Goal: Task Accomplishment & Management: Manage account settings

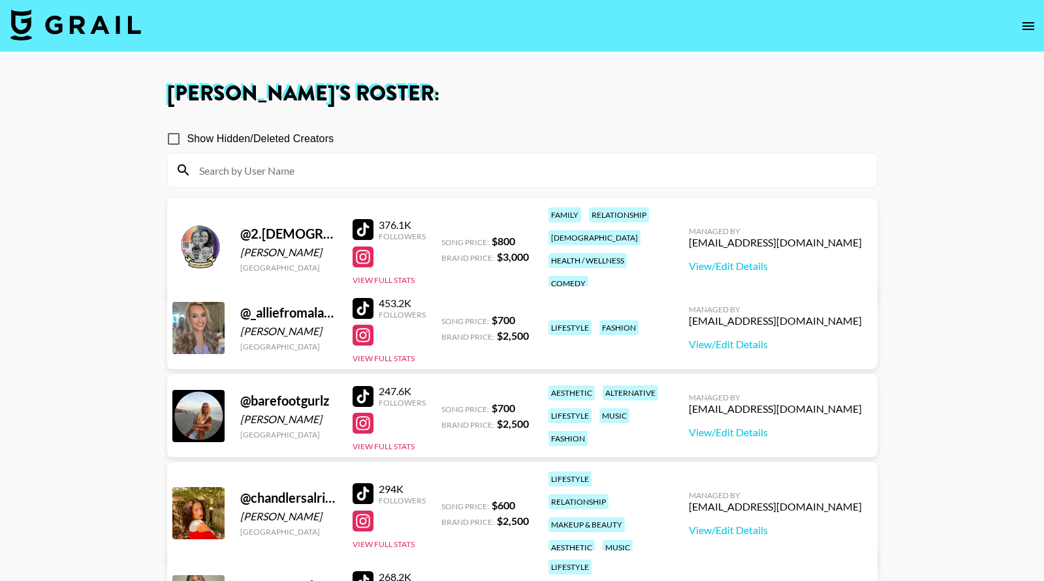
scroll to position [502, 0]
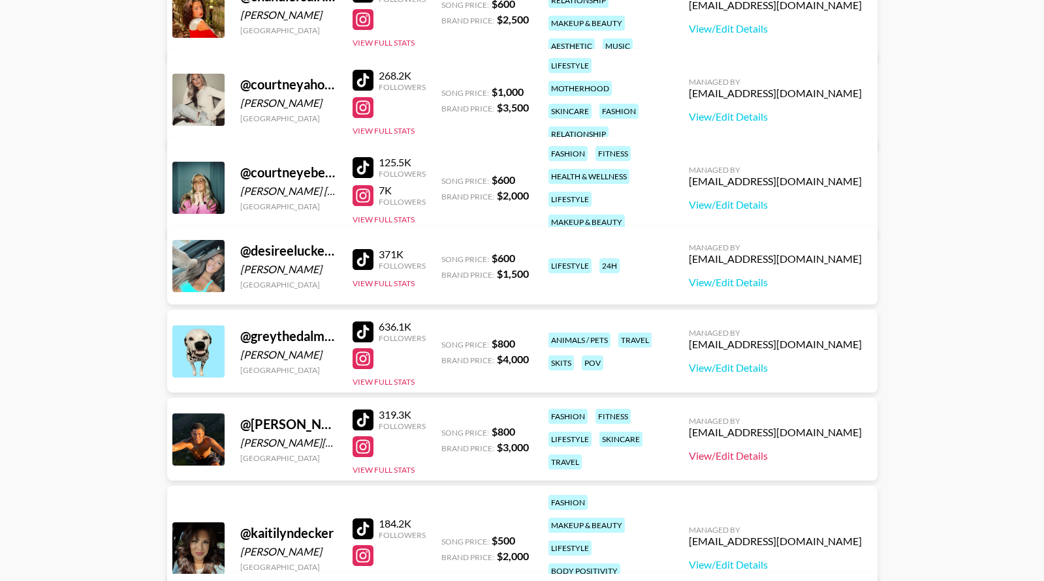
click at [833, 455] on link "View/Edit Details" at bounding box center [775, 456] width 173 height 13
click at [386, 469] on button "View Full Stats" at bounding box center [383, 470] width 62 height 10
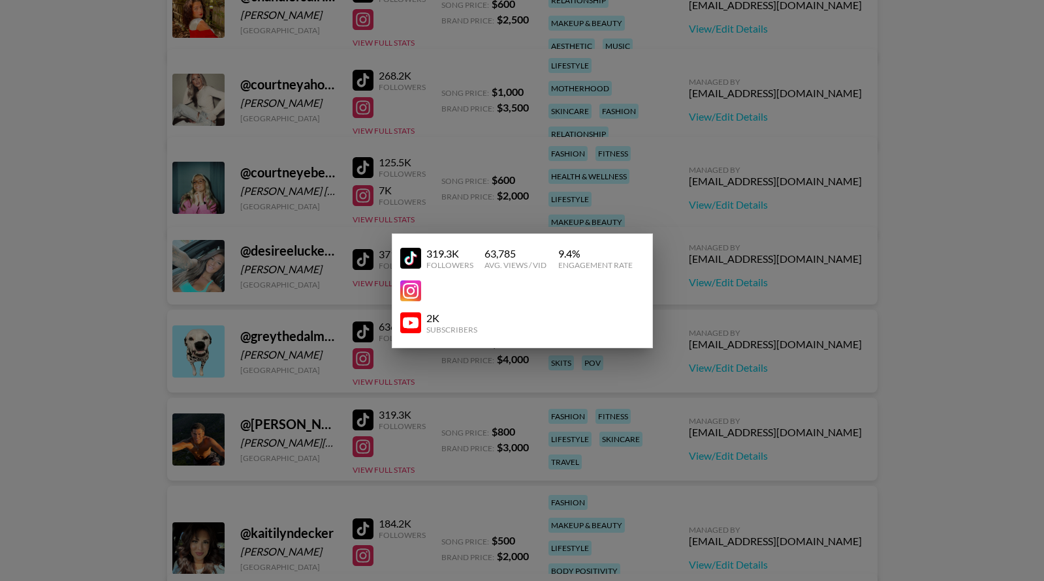
click at [692, 102] on div at bounding box center [522, 290] width 1044 height 581
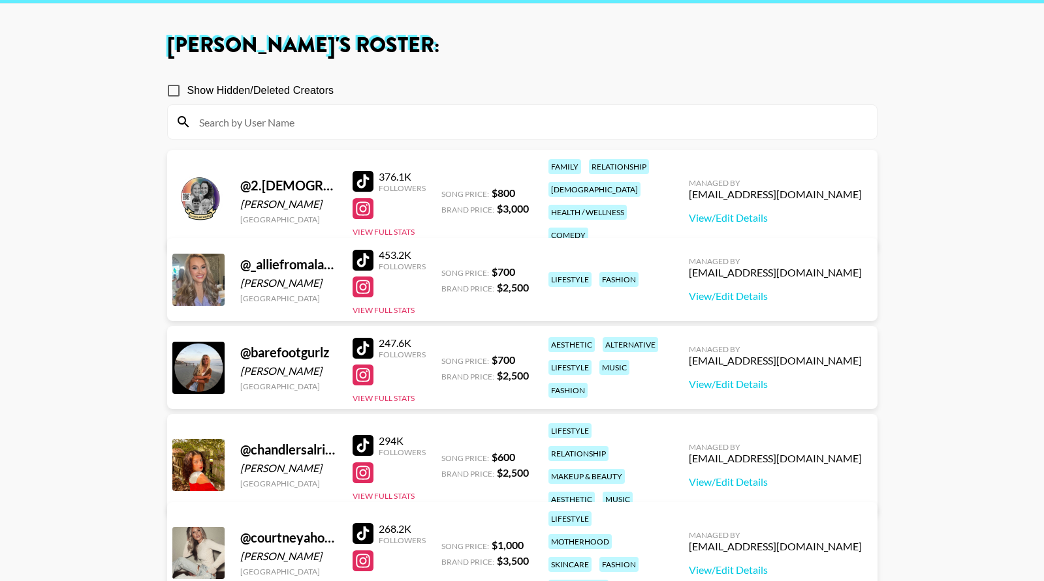
scroll to position [46, 0]
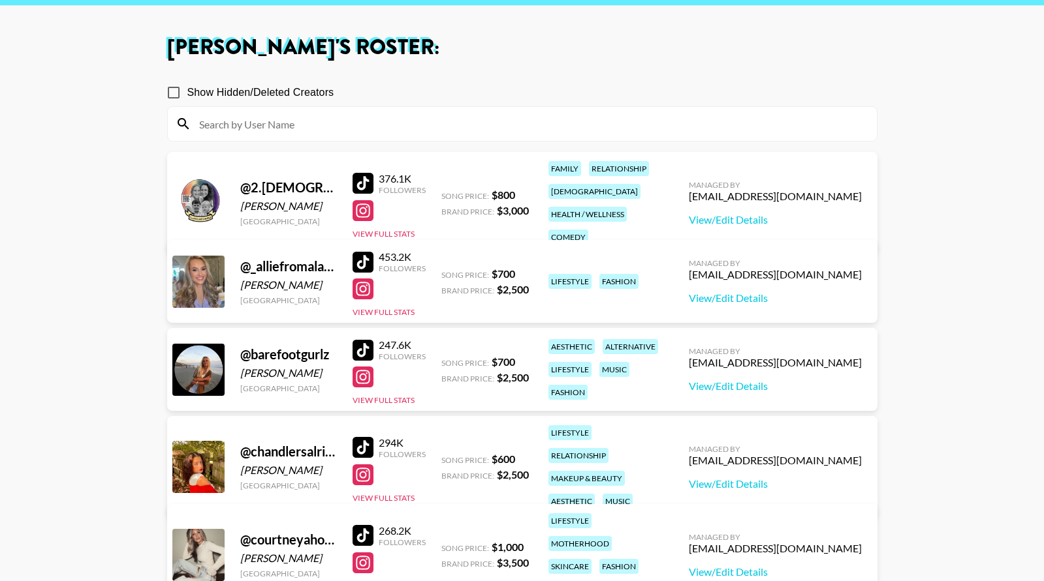
click at [367, 174] on div at bounding box center [362, 183] width 21 height 21
click at [392, 229] on button "View Full Stats" at bounding box center [383, 234] width 62 height 10
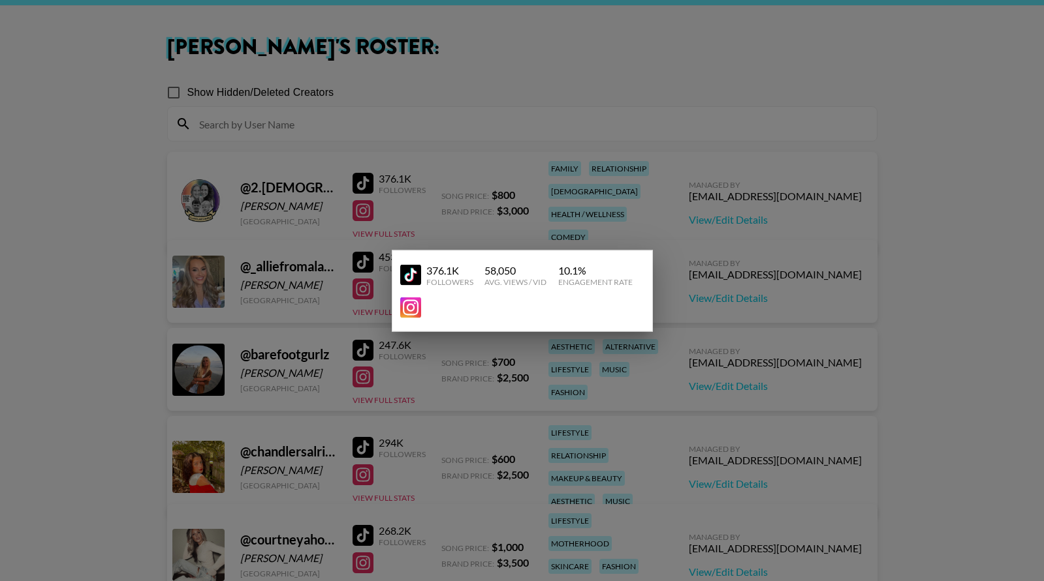
click at [440, 208] on div at bounding box center [522, 290] width 1044 height 581
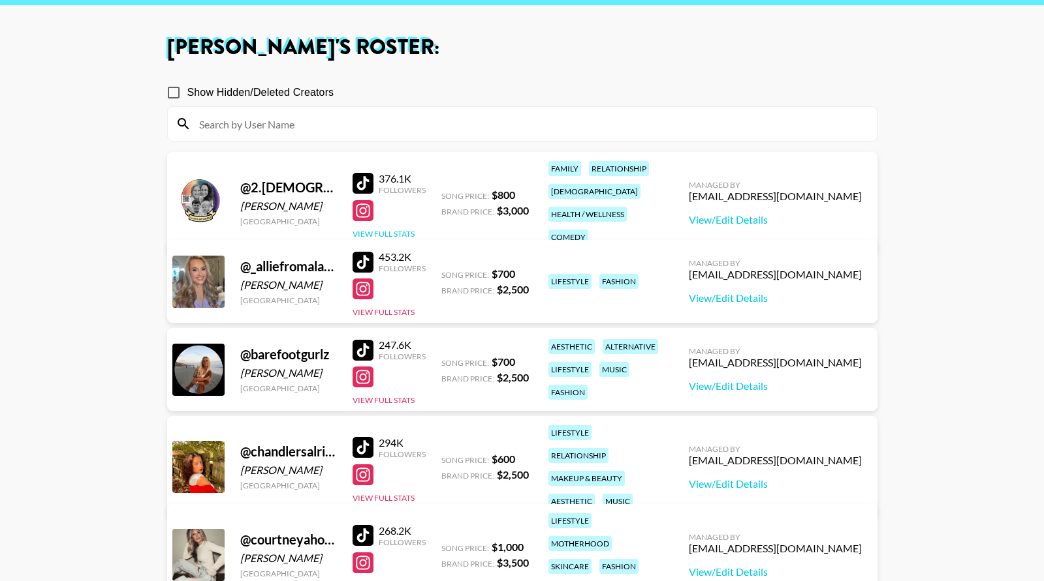
click at [375, 229] on button "View Full Stats" at bounding box center [383, 234] width 62 height 10
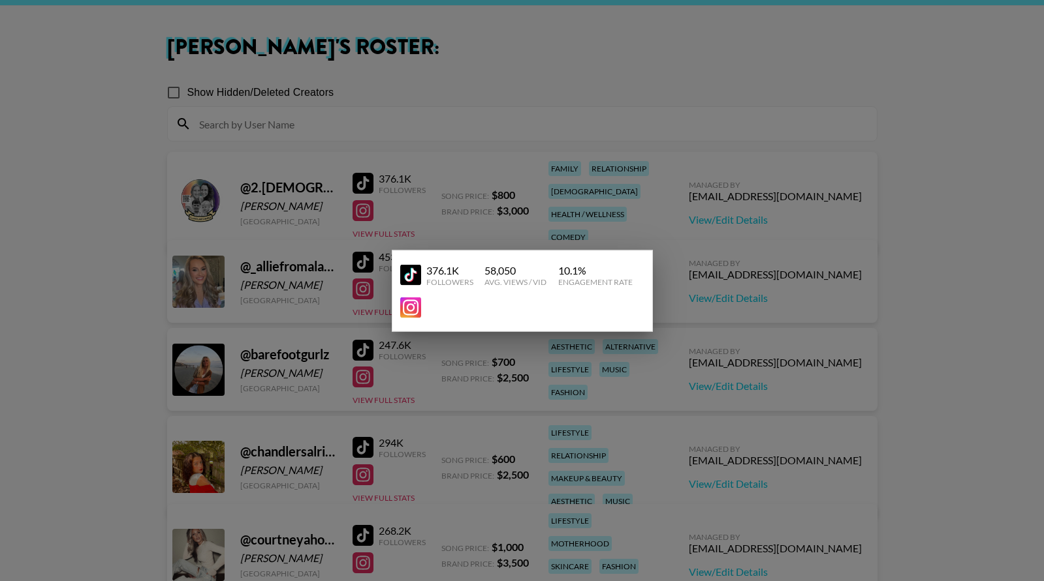
click at [519, 211] on div at bounding box center [522, 290] width 1044 height 581
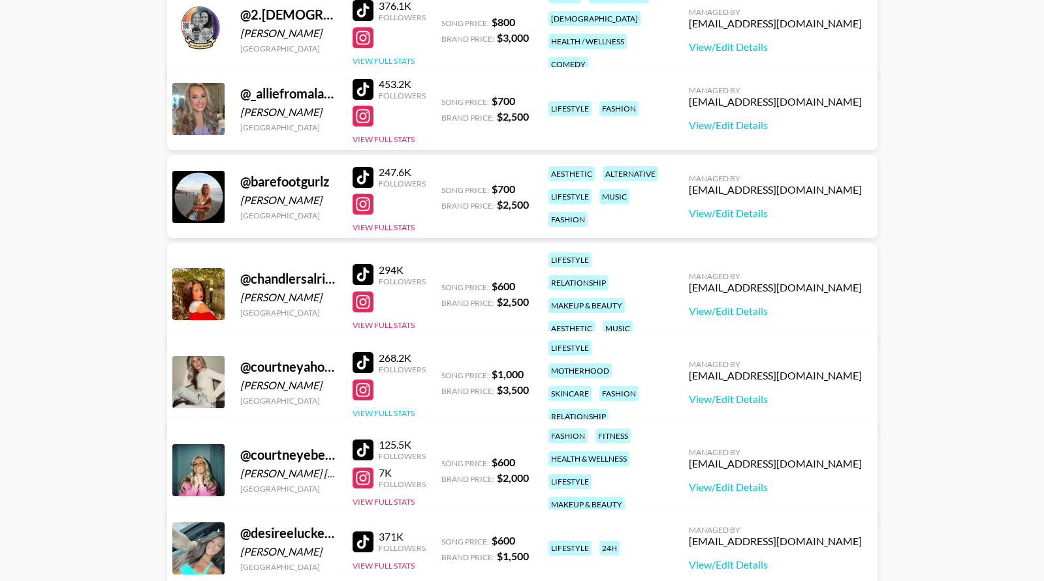
scroll to position [220, 0]
click at [394, 408] on button "View Full Stats" at bounding box center [383, 413] width 62 height 10
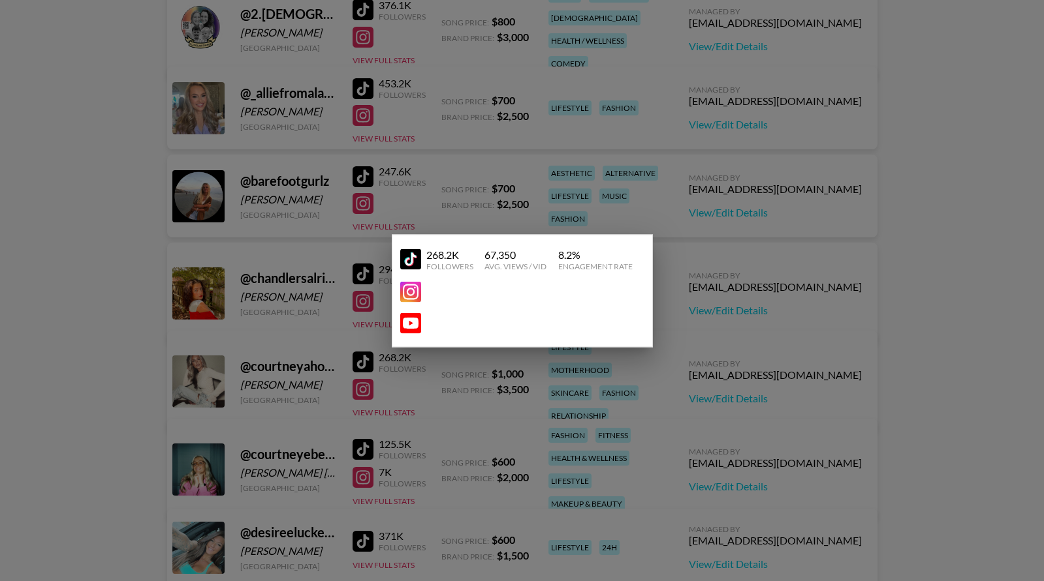
click at [570, 102] on div at bounding box center [522, 290] width 1044 height 581
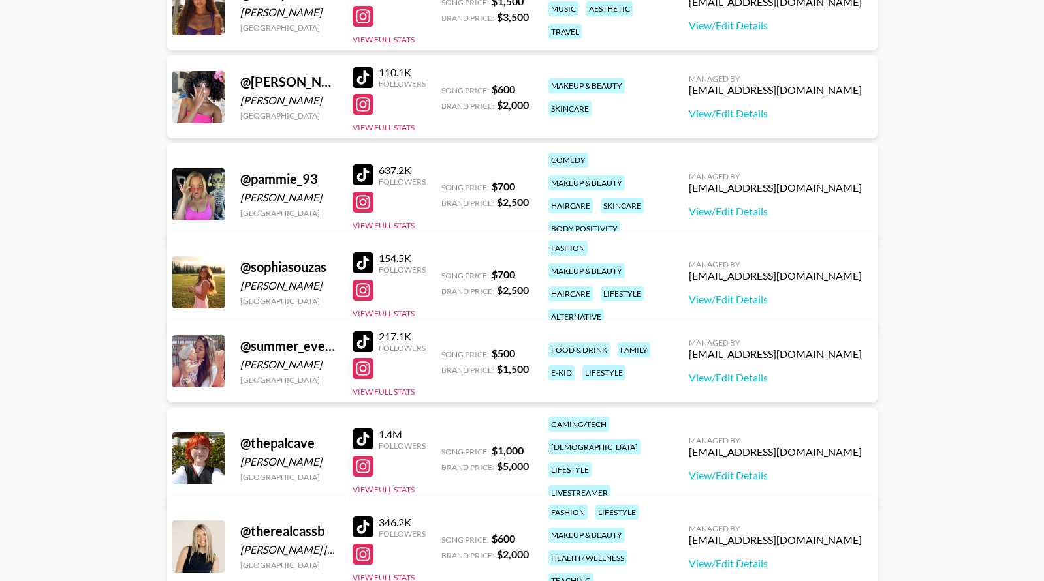
scroll to position [1290, 0]
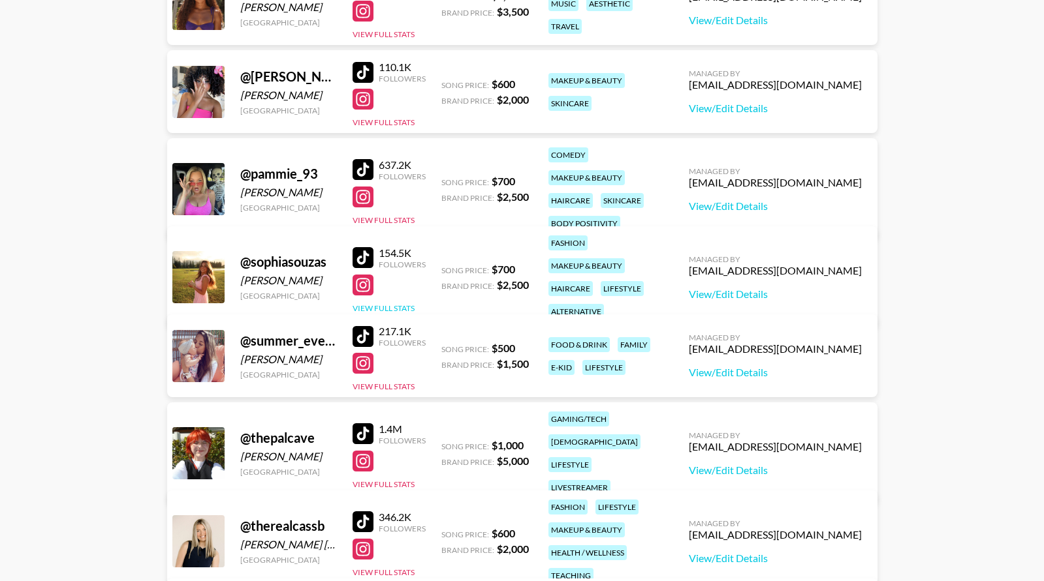
click at [388, 303] on button "View Full Stats" at bounding box center [383, 308] width 62 height 10
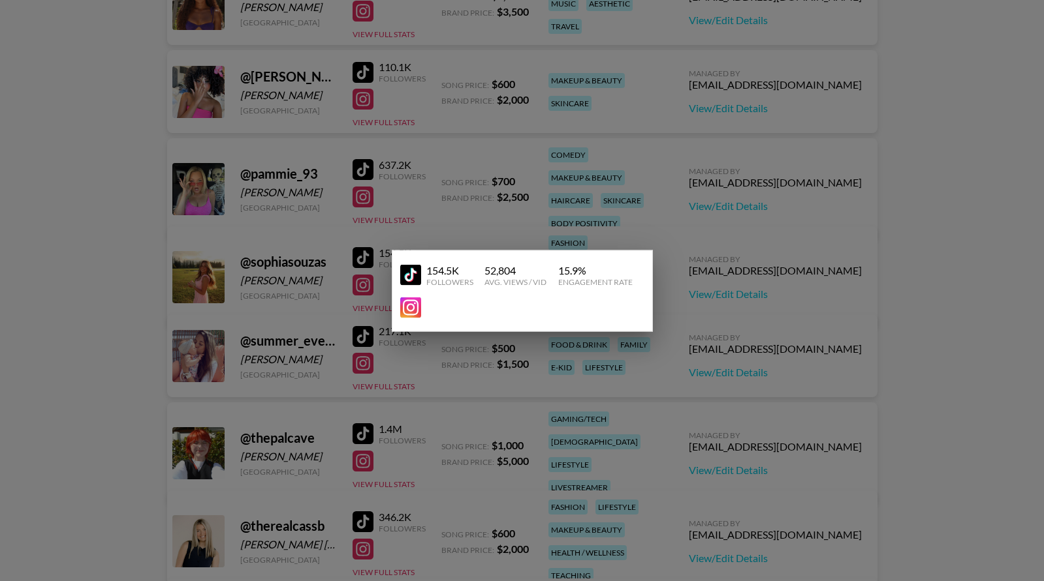
click at [652, 187] on div at bounding box center [522, 290] width 1044 height 581
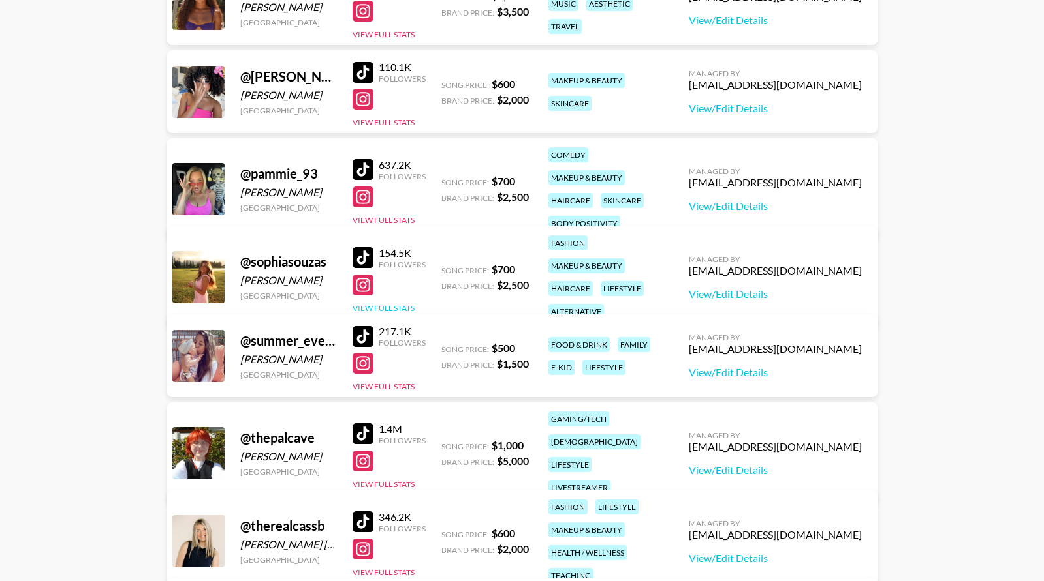
click at [363, 303] on button "View Full Stats" at bounding box center [383, 308] width 62 height 10
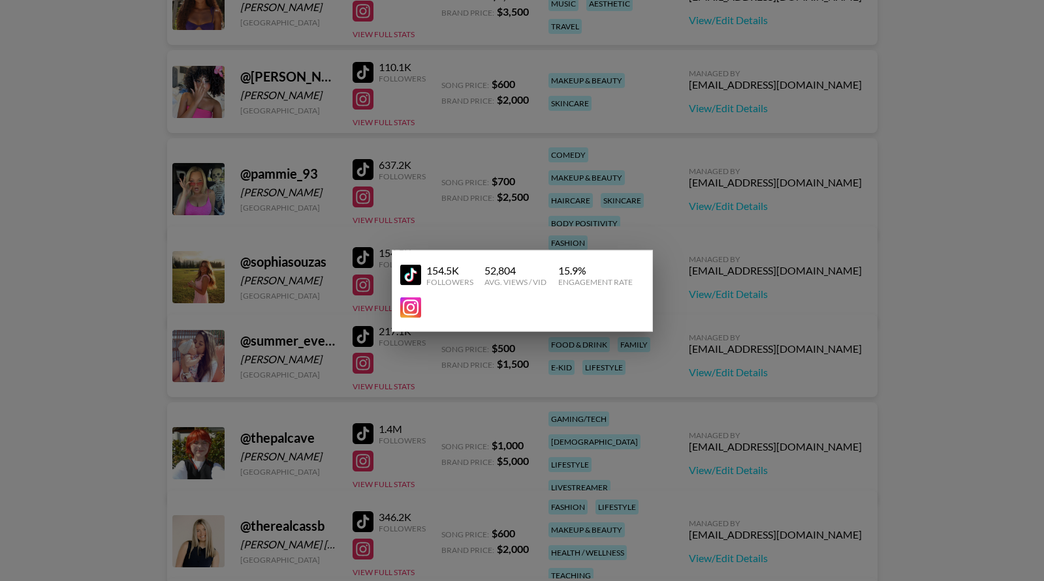
click at [431, 225] on div at bounding box center [522, 290] width 1044 height 581
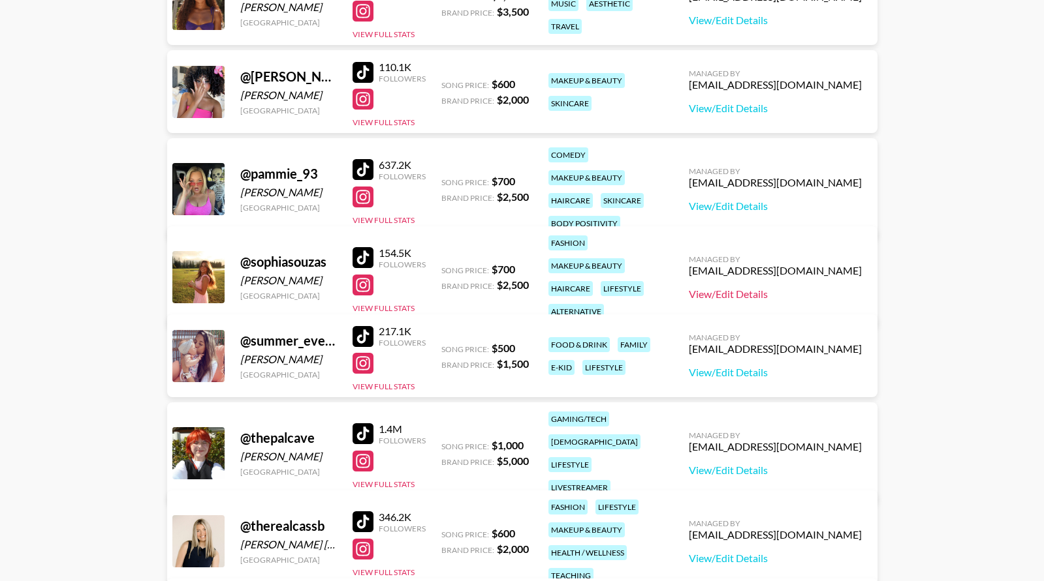
click at [831, 288] on link "View/Edit Details" at bounding box center [775, 294] width 173 height 13
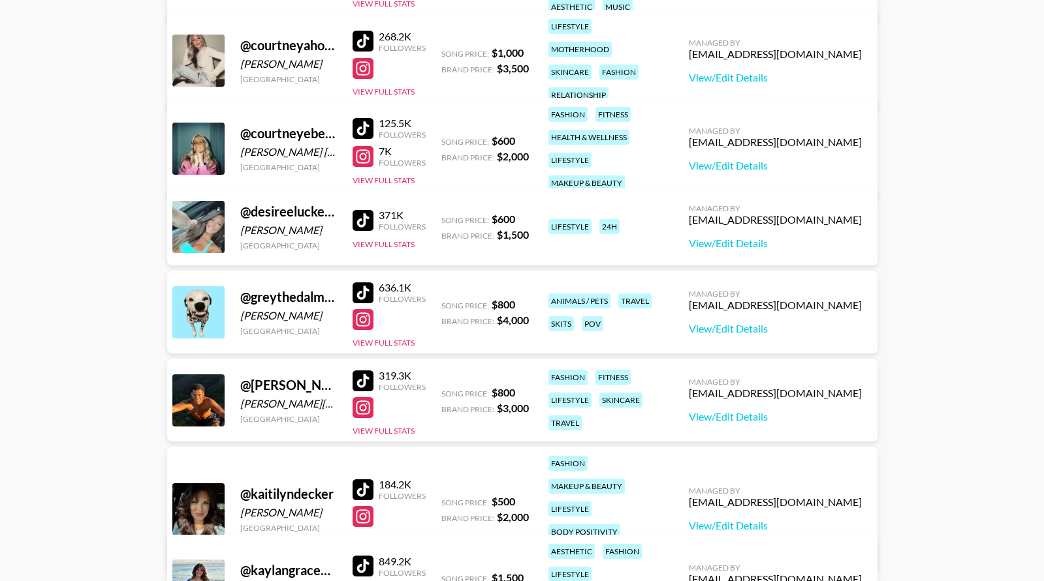
scroll to position [538, 0]
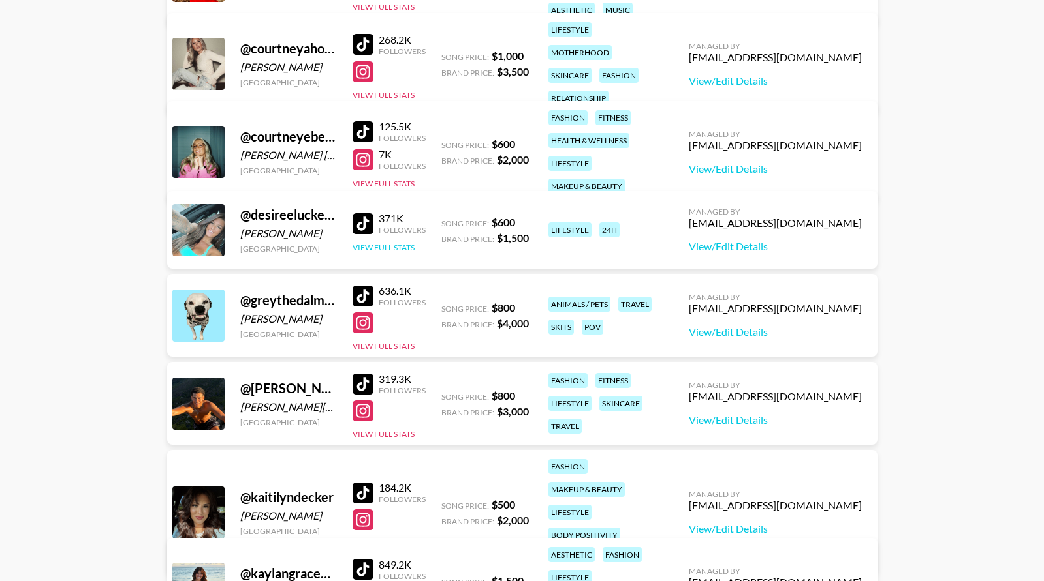
click at [392, 249] on button "View Full Stats" at bounding box center [383, 248] width 62 height 10
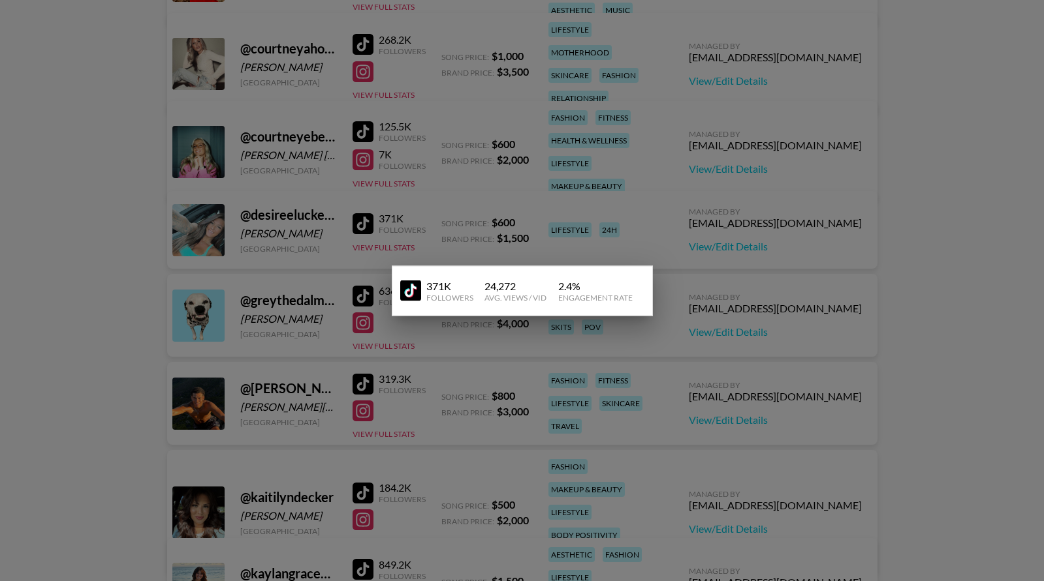
click at [414, 216] on div at bounding box center [522, 290] width 1044 height 581
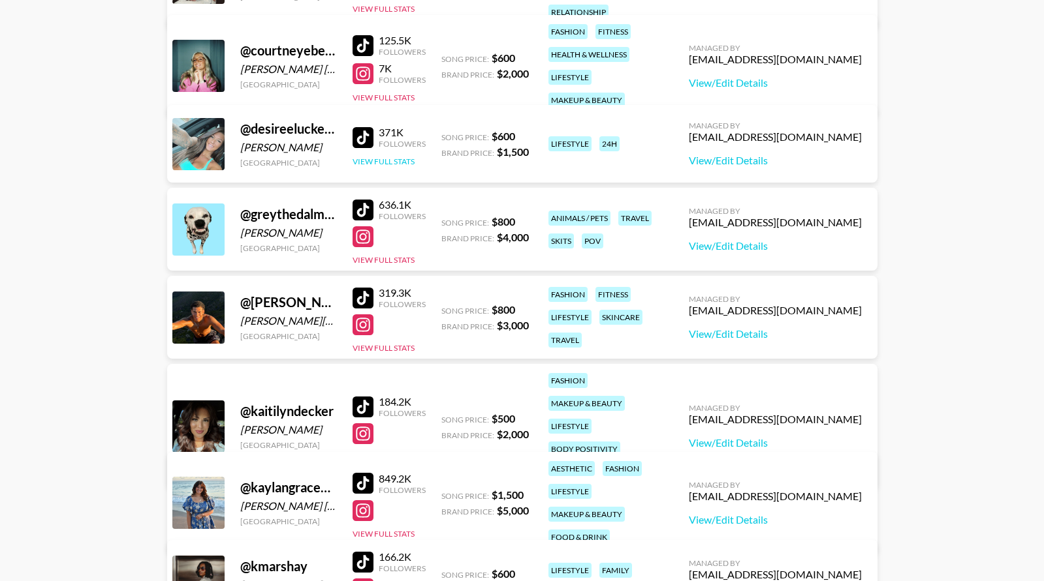
scroll to position [651, 0]
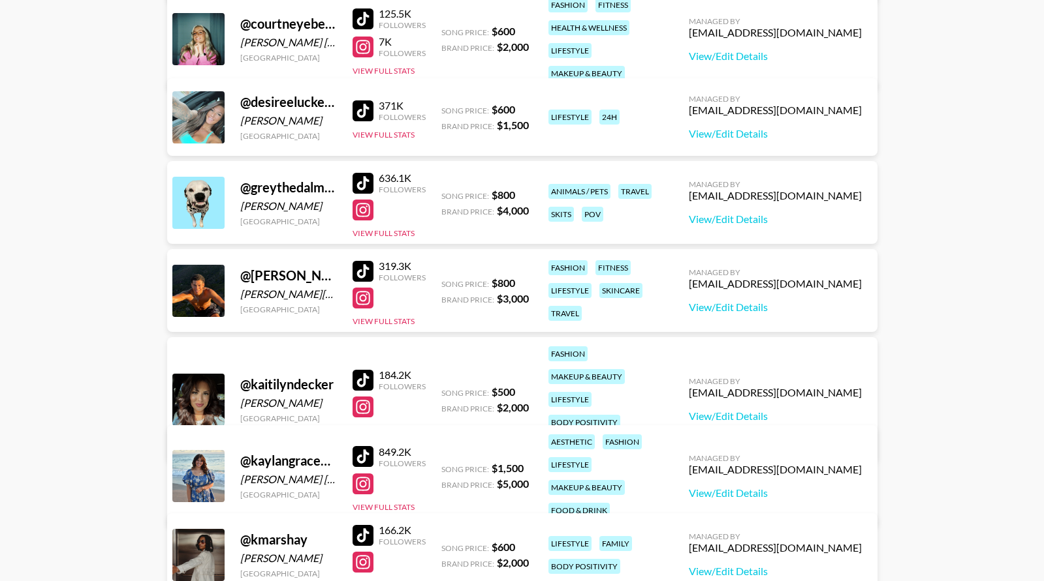
click at [397, 426] on button "View Full Stats" at bounding box center [383, 431] width 62 height 10
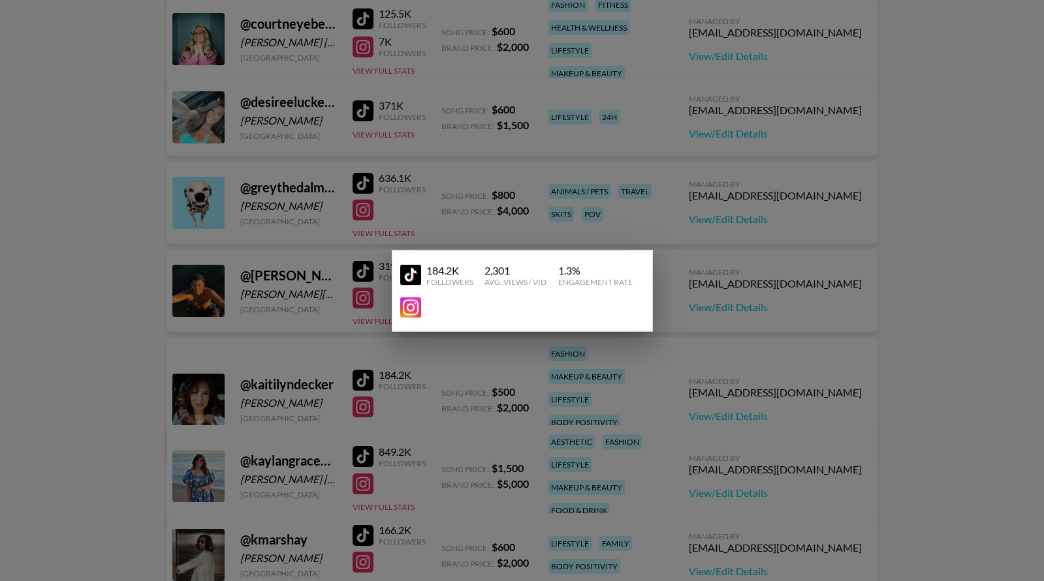
click at [470, 397] on div at bounding box center [522, 290] width 1044 height 581
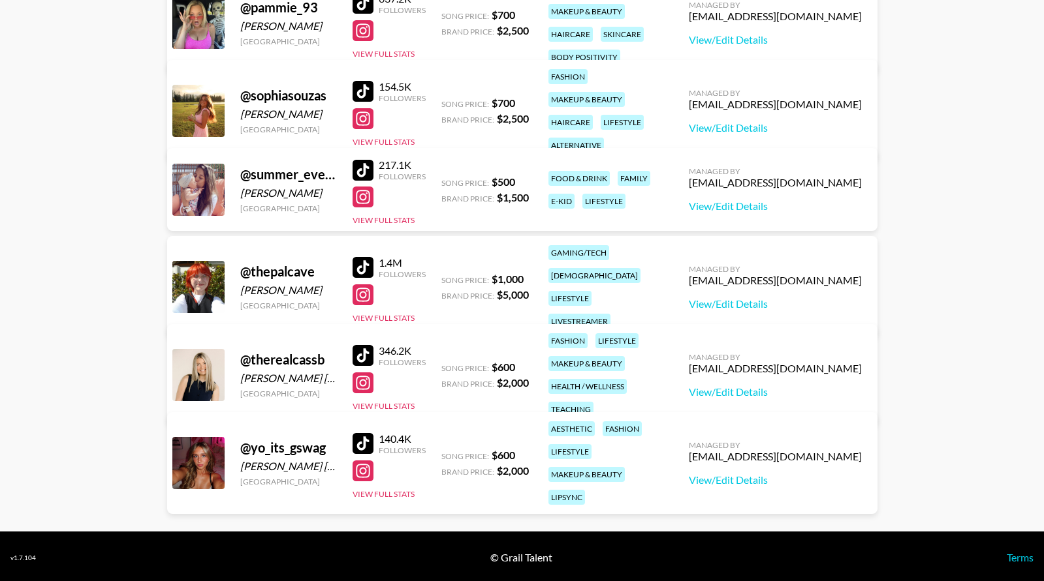
scroll to position [1459, 0]
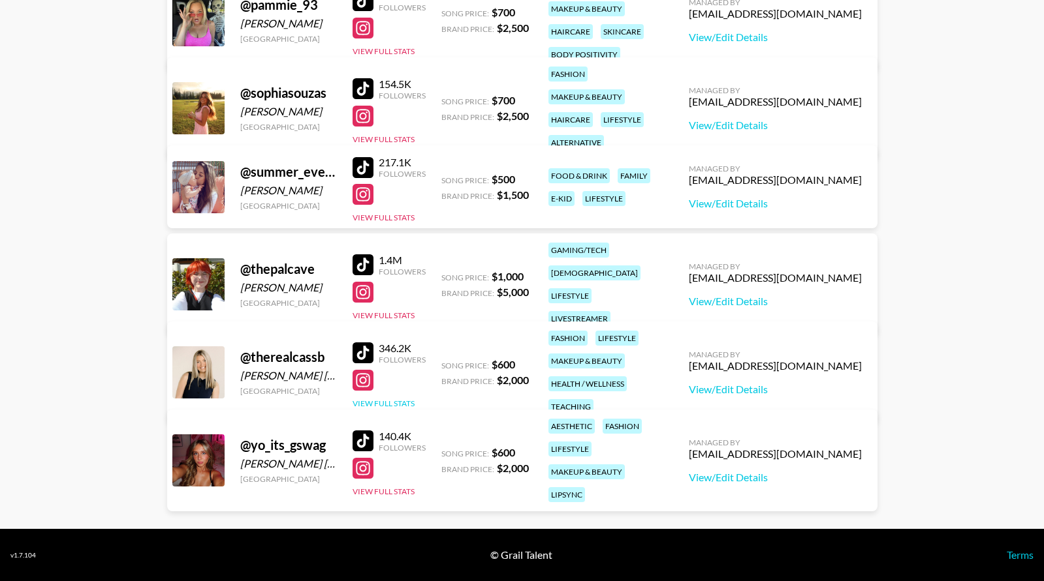
click at [404, 399] on button "View Full Stats" at bounding box center [383, 404] width 62 height 10
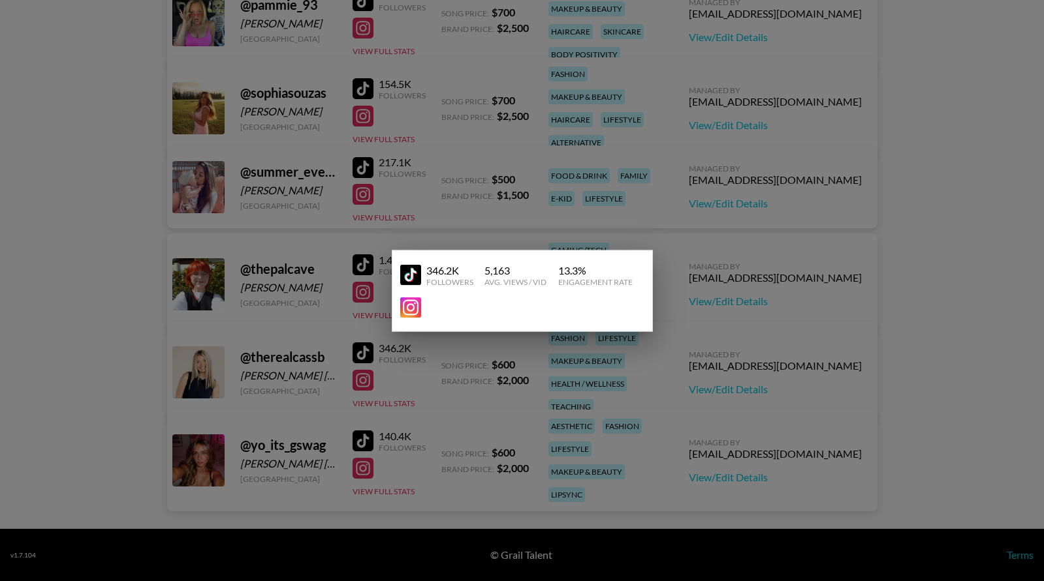
click at [567, 149] on div at bounding box center [522, 290] width 1044 height 581
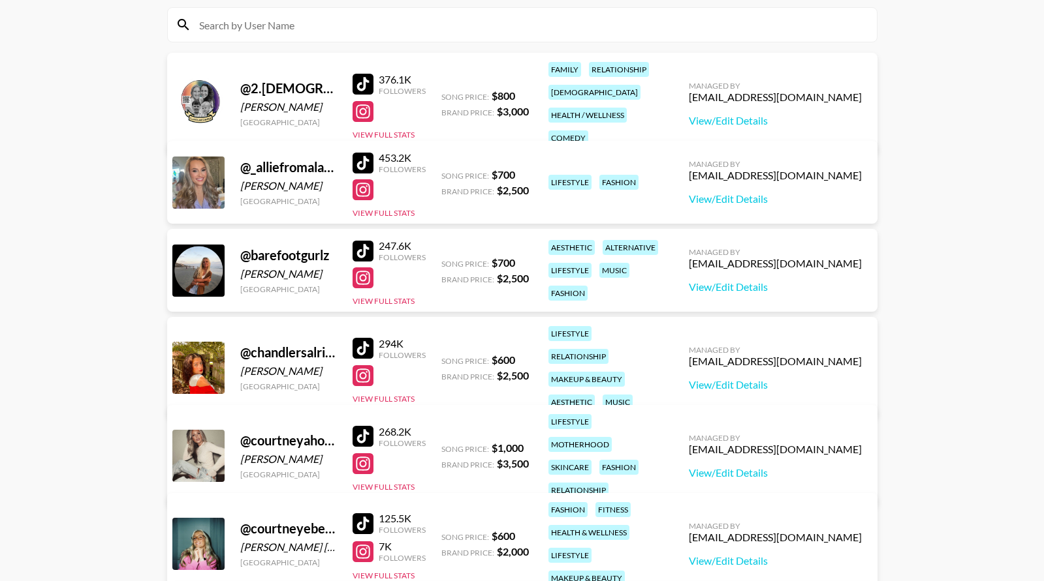
scroll to position [149, 0]
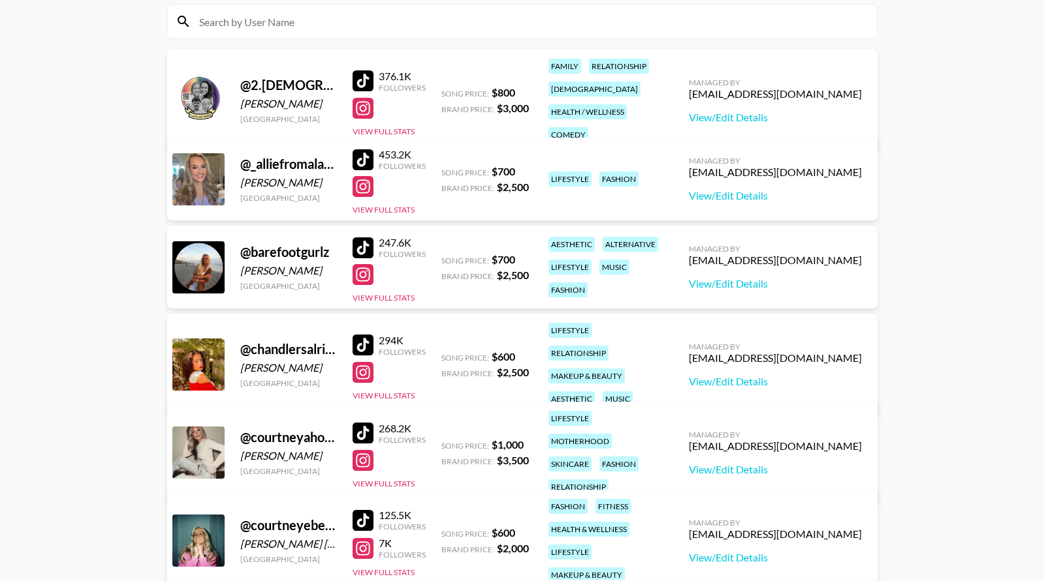
click at [396, 129] on div "@ 2.ladies.and.2.babies Caitlyn Plaskett United States 376.1K Followers View Fu…" at bounding box center [522, 101] width 710 height 102
click at [399, 127] on button "View Full Stats" at bounding box center [383, 132] width 62 height 10
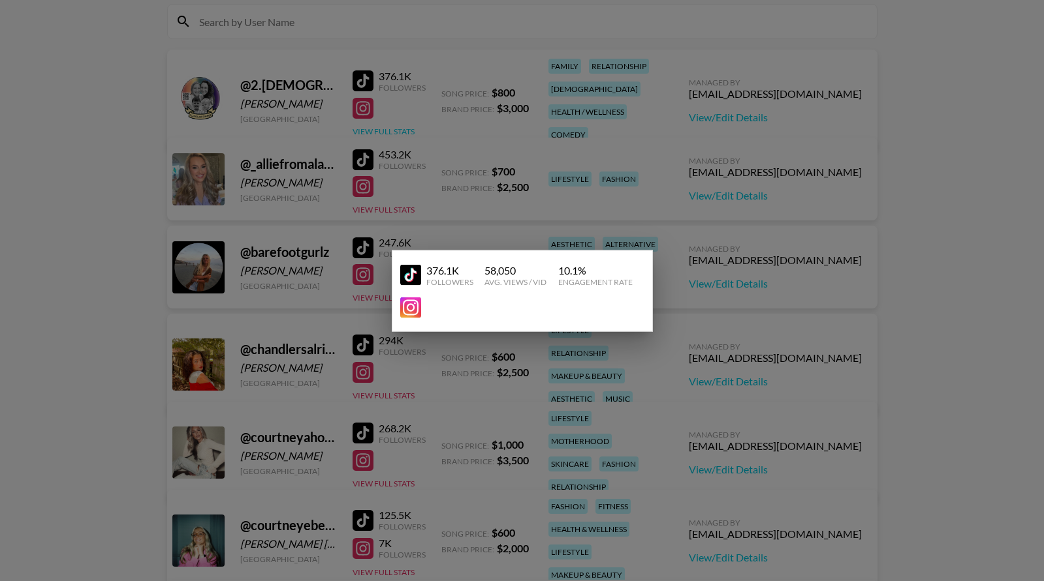
click at [399, 124] on div at bounding box center [522, 290] width 1044 height 581
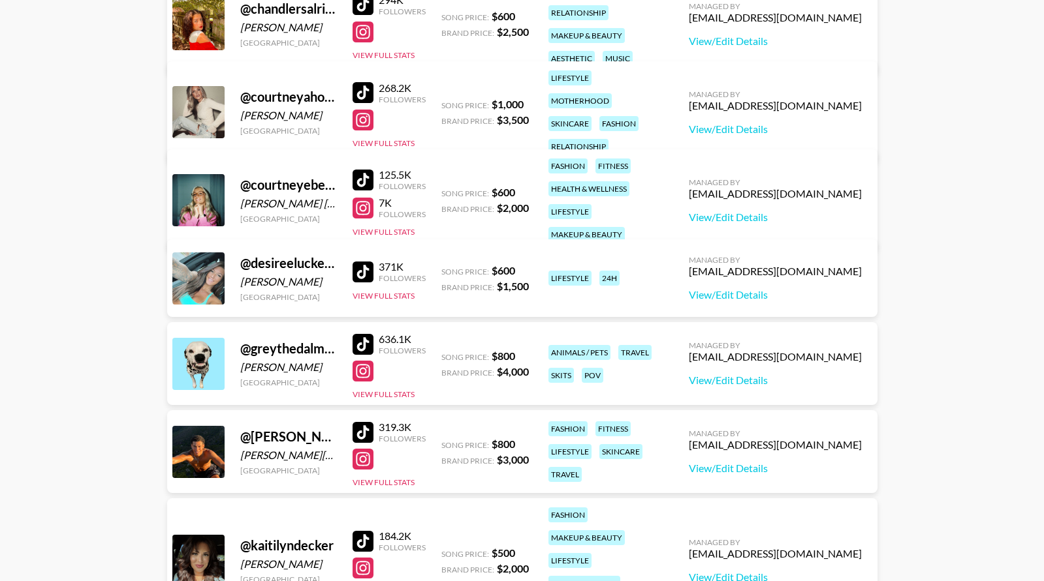
scroll to position [488, 0]
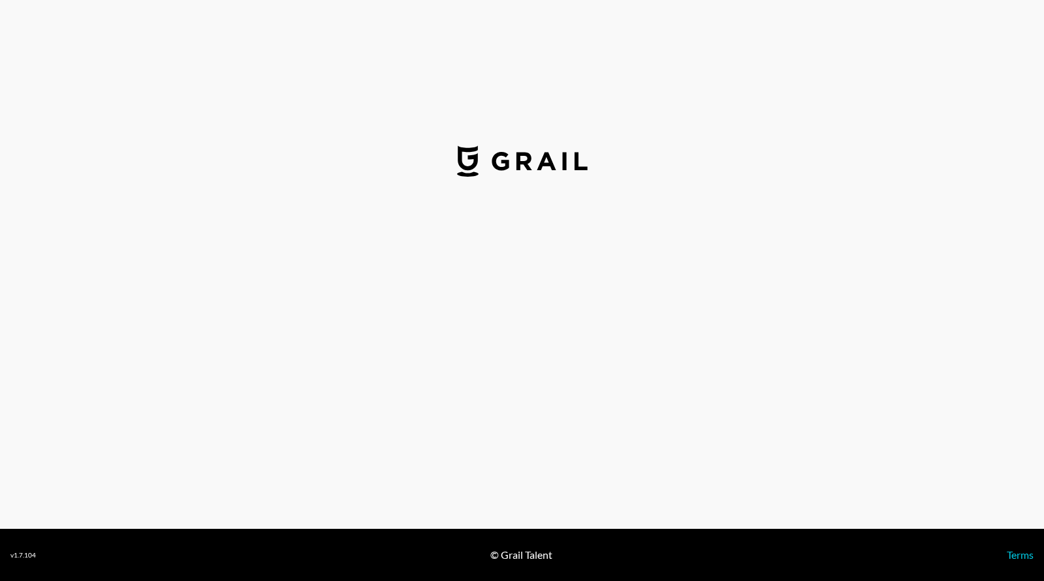
select select "USD"
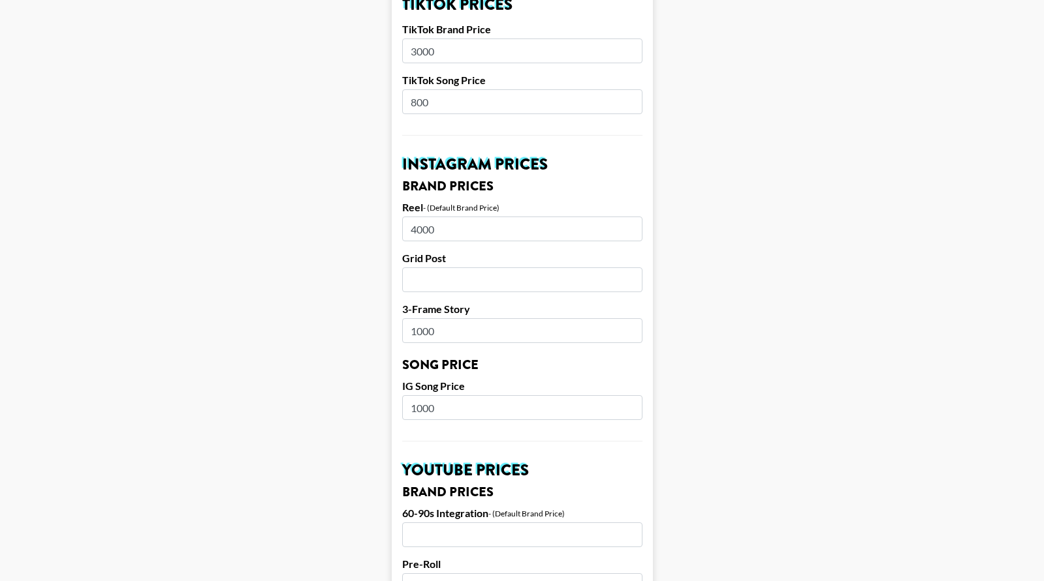
scroll to position [493, 0]
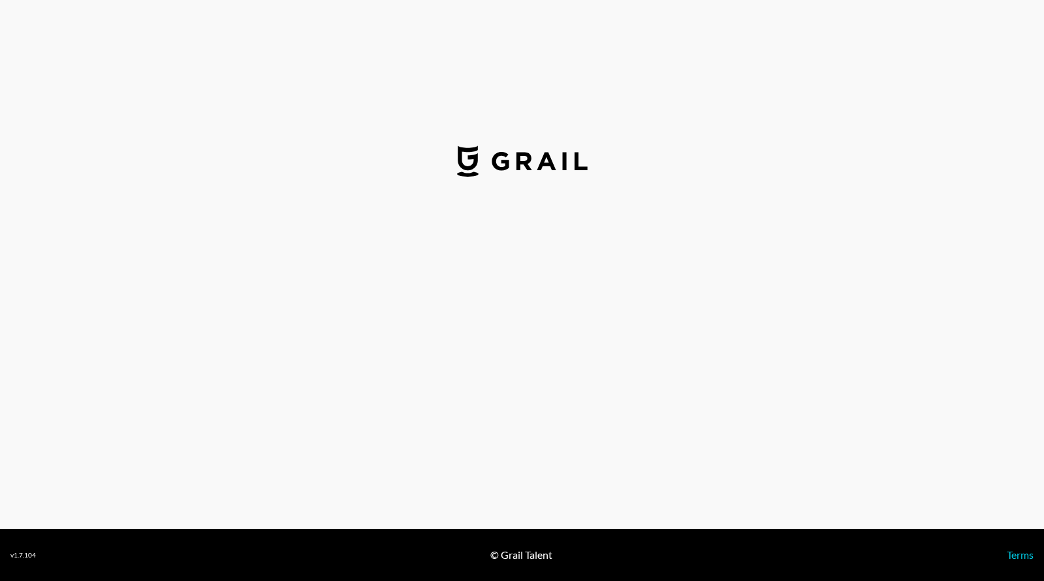
select select "USD"
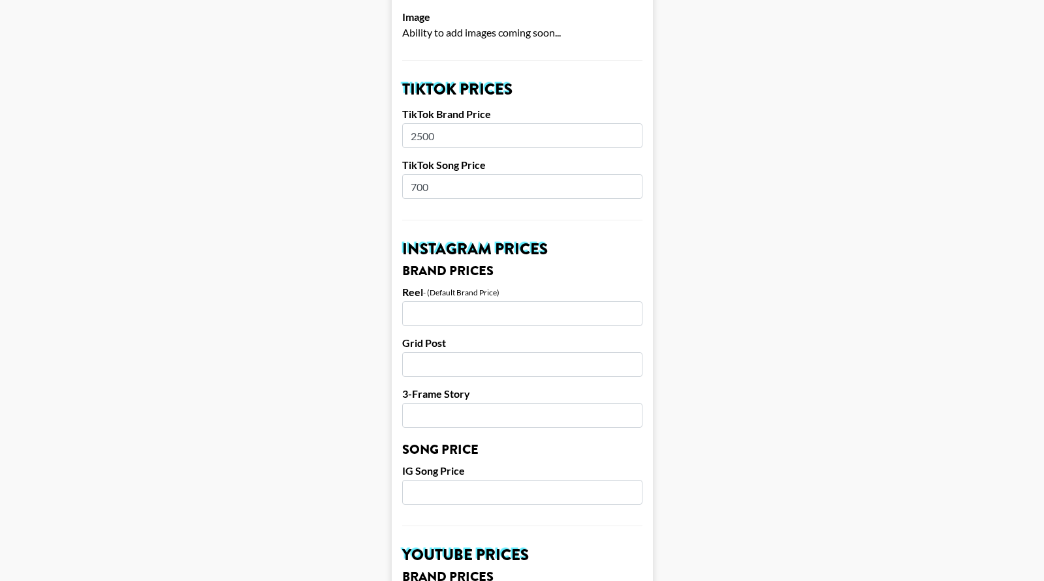
scroll to position [400, 0]
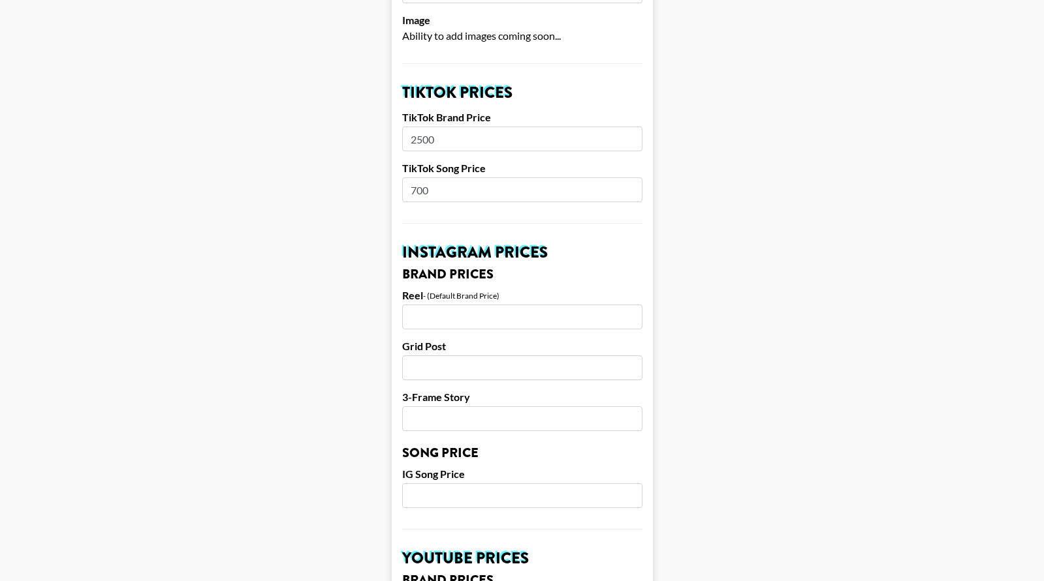
drag, startPoint x: 445, startPoint y: 137, endPoint x: 358, endPoint y: 134, distance: 87.5
click at [358, 134] on main "Airtable ID: recgNxTg4FOCgxX3M Manager(s) se@grail-talent.com ​ TikTok User sop…" at bounding box center [521, 485] width 1023 height 1624
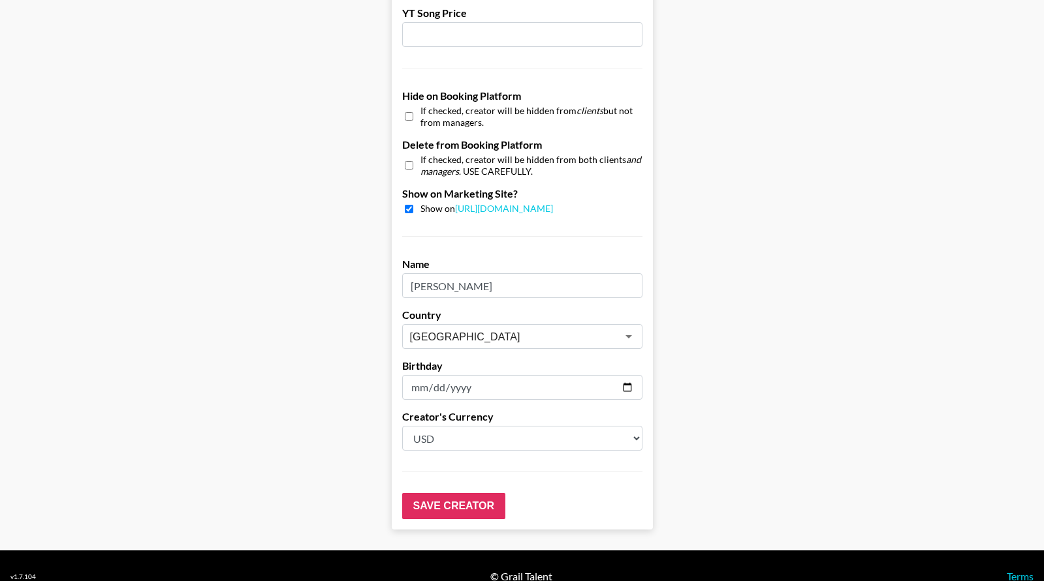
scroll to position [1189, 0]
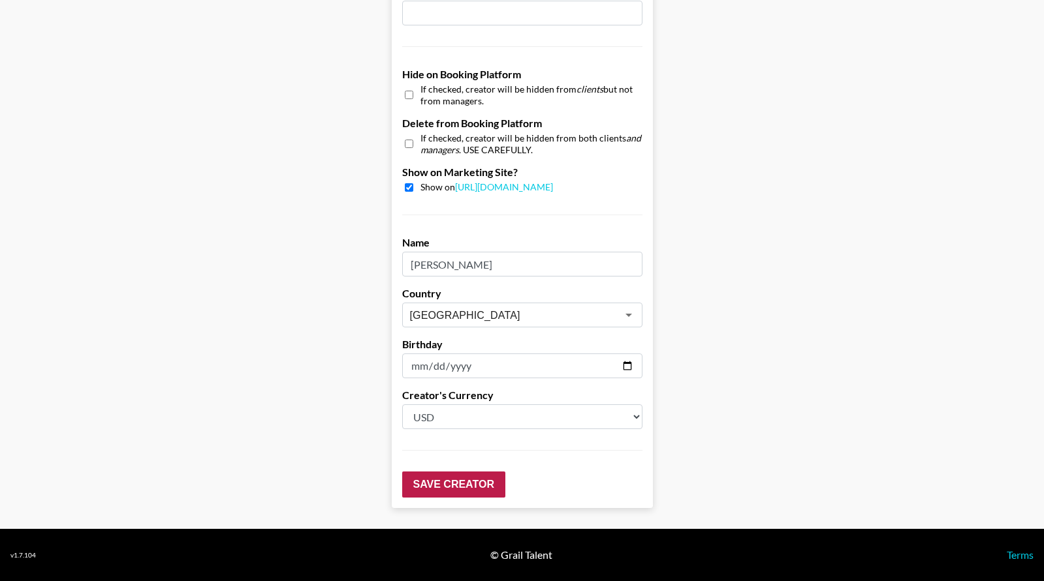
type input "3000"
click at [434, 482] on input "Save Creator" at bounding box center [453, 485] width 103 height 26
click at [442, 482] on input "Save Creator" at bounding box center [453, 485] width 103 height 26
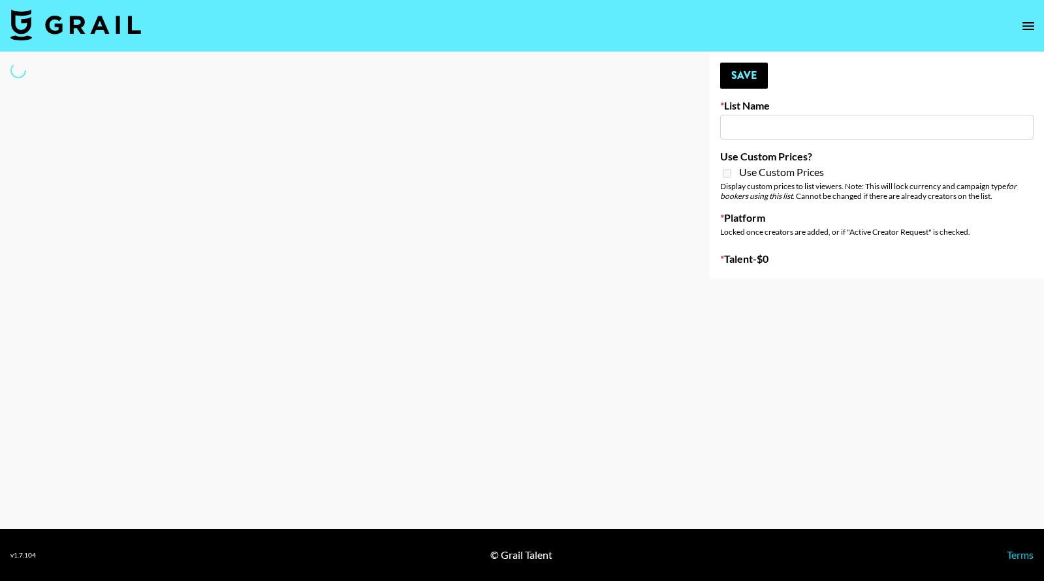
type input "NBC Universal"
select select "Song"
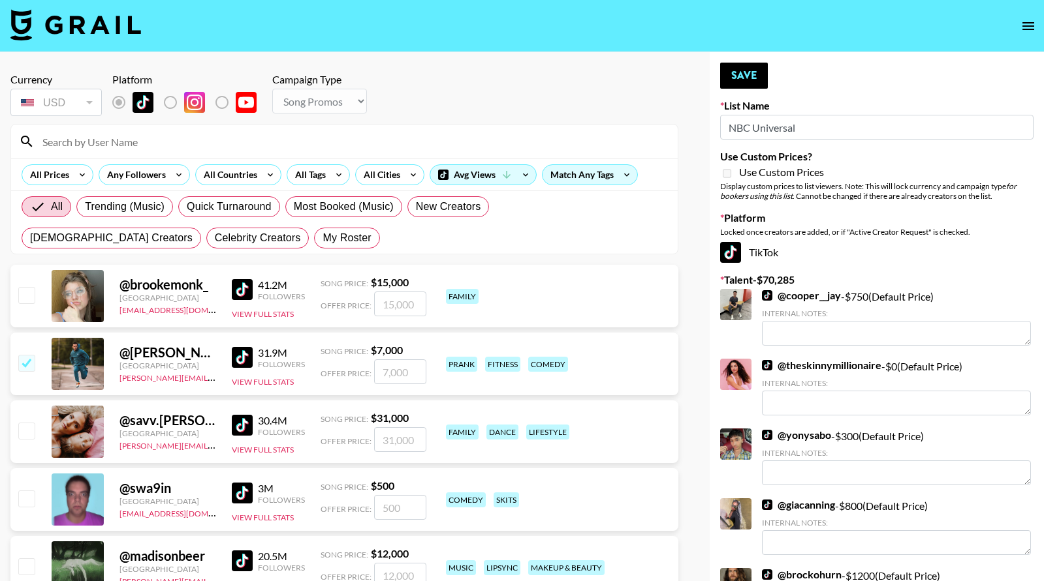
click at [234, 142] on input at bounding box center [352, 141] width 635 height 21
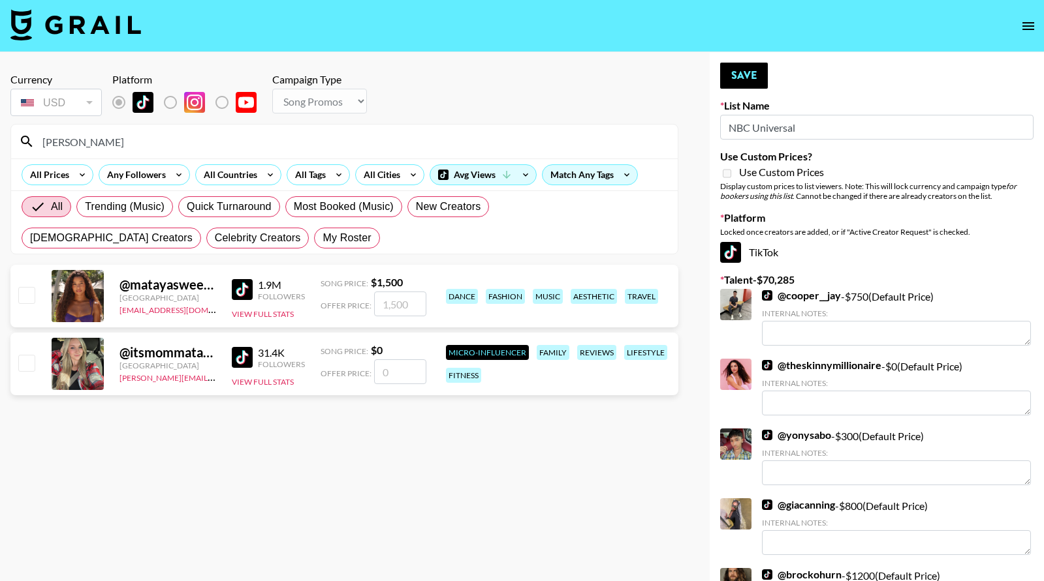
type input "mataya"
click at [21, 291] on input "checkbox" at bounding box center [26, 295] width 16 height 16
checkbox input "true"
type input "1500"
click at [727, 74] on button "Save" at bounding box center [744, 76] width 48 height 26
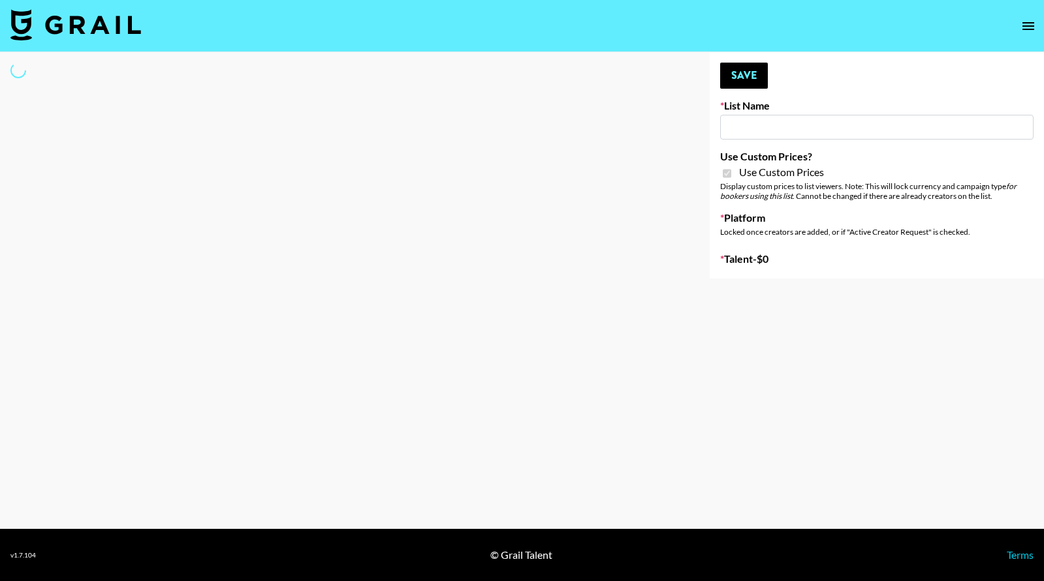
type input "[PERSON_NAME]"
checkbox input "true"
select select "Brand"
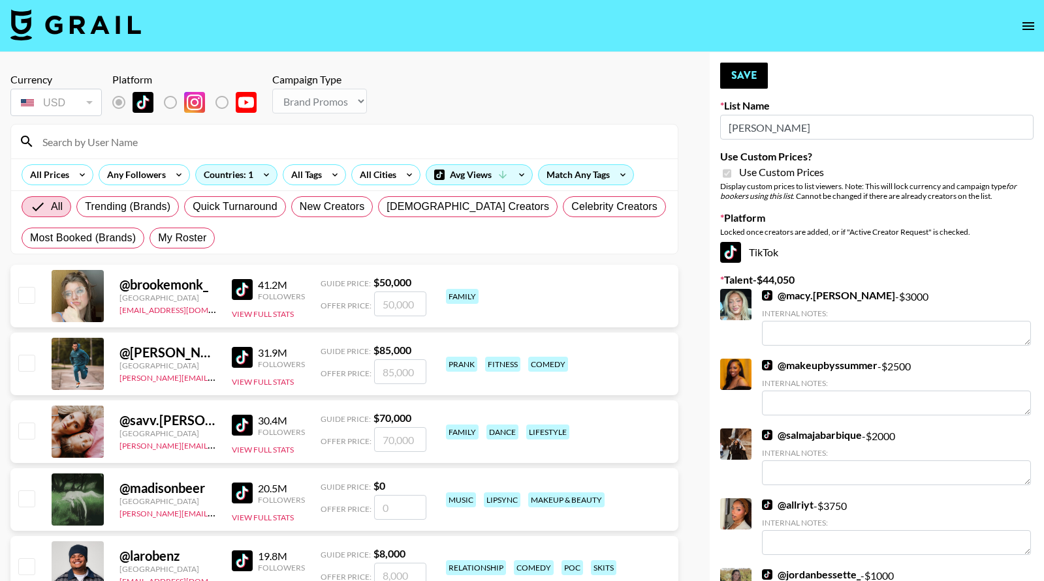
click at [161, 147] on input at bounding box center [352, 141] width 635 height 21
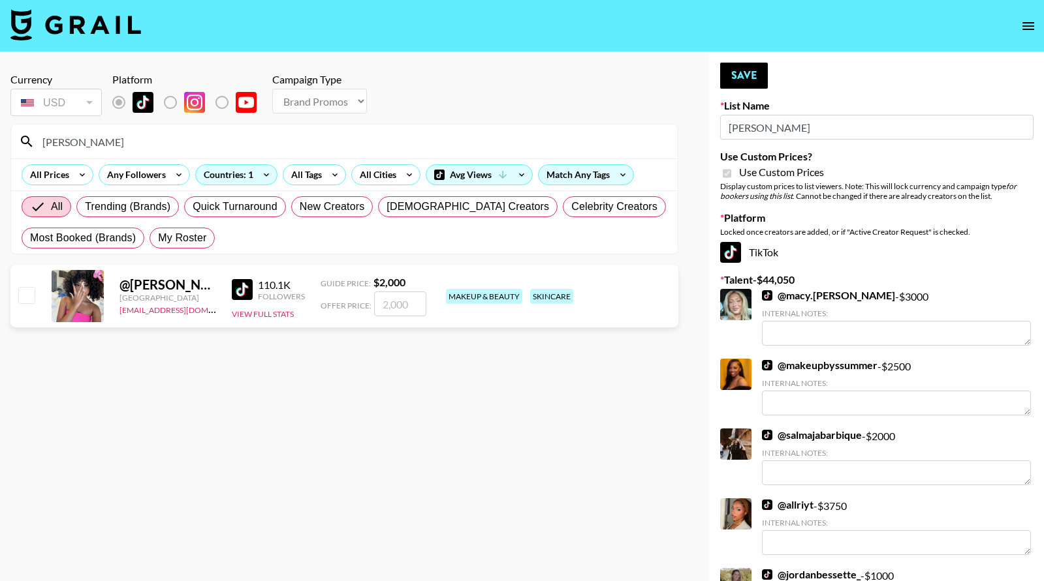
type input "natalya"
click at [25, 292] on input "checkbox" at bounding box center [26, 295] width 16 height 16
checkbox input "true"
type input "2000"
click at [743, 74] on button "Save" at bounding box center [744, 76] width 48 height 26
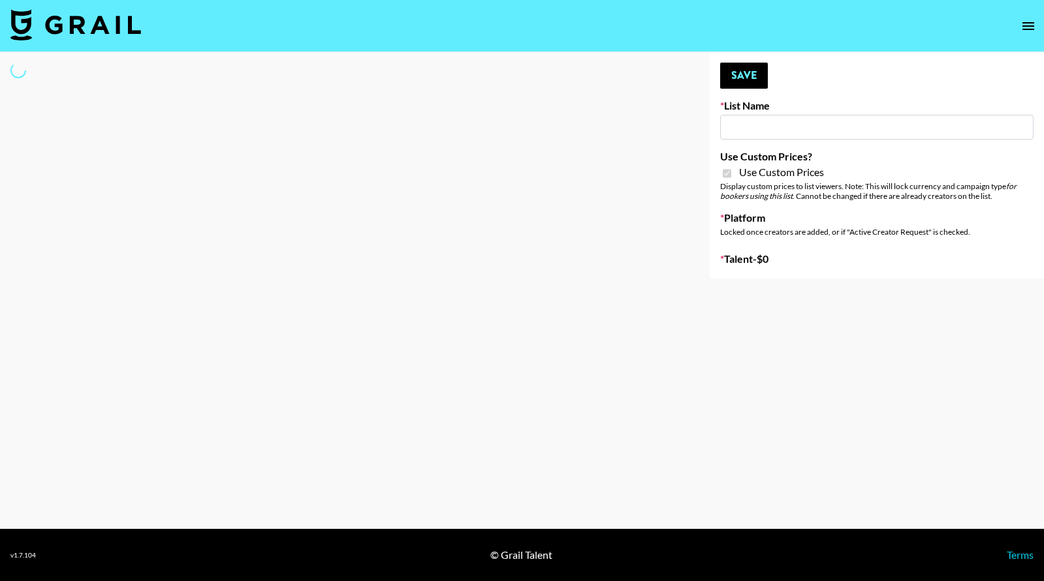
type input "Poizon ([PERSON_NAME] [DATE])"
checkbox input "true"
select select "Brand"
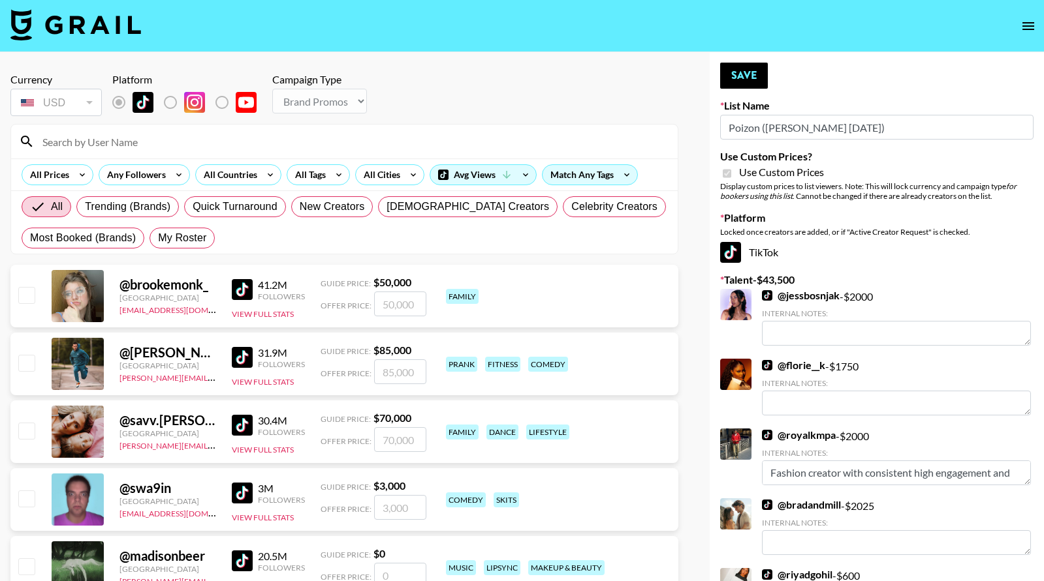
click at [191, 140] on input at bounding box center [352, 141] width 635 height 21
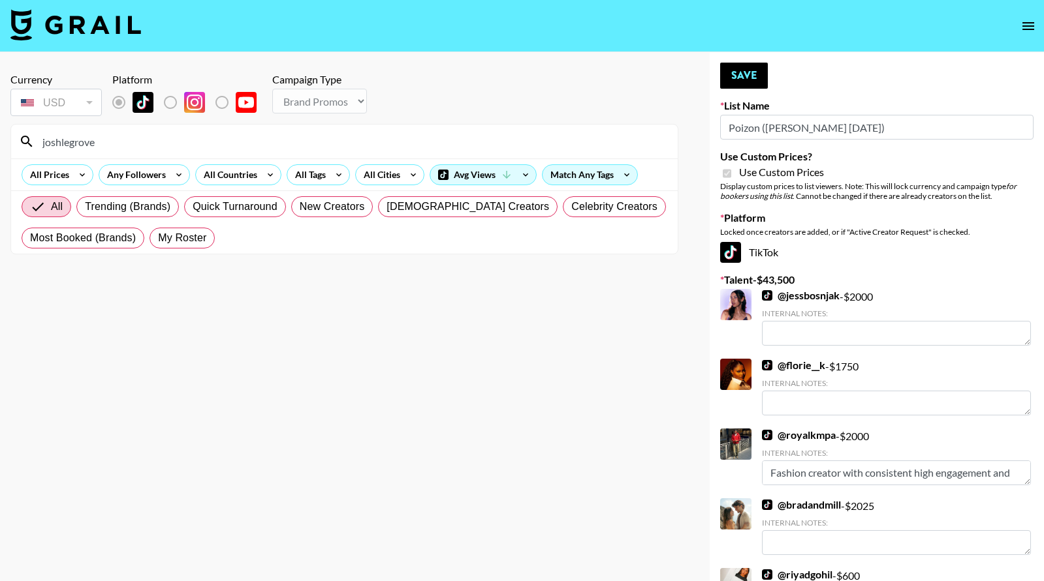
scroll to position [1, 0]
click at [59, 142] on input "joshlegrove" at bounding box center [352, 141] width 635 height 21
type input "josh legrove"
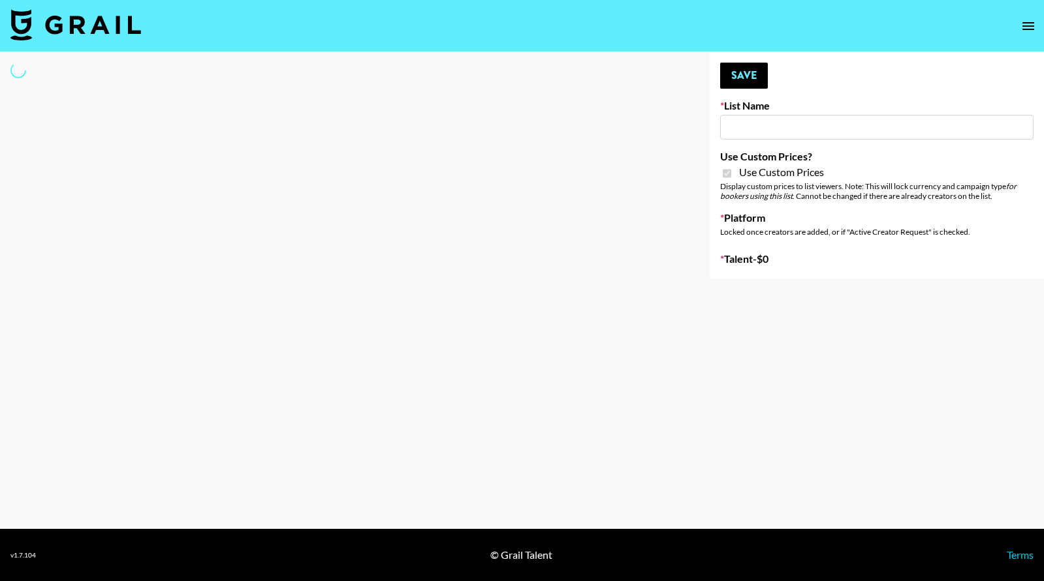
type input "Poizon IG ([DATE])"
checkbox input "true"
select select "Brand"
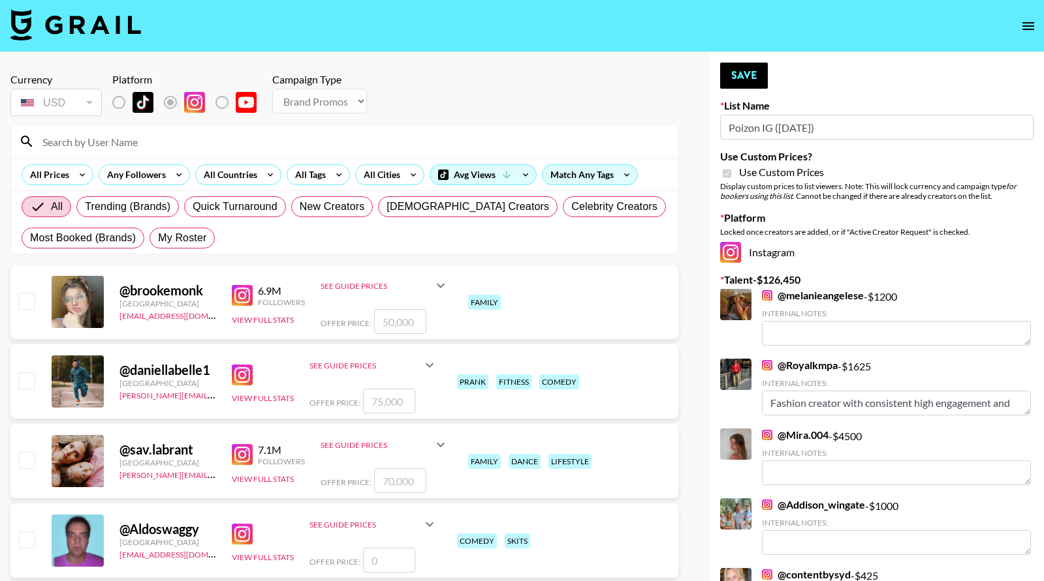
click at [332, 144] on input at bounding box center [352, 141] width 635 height 21
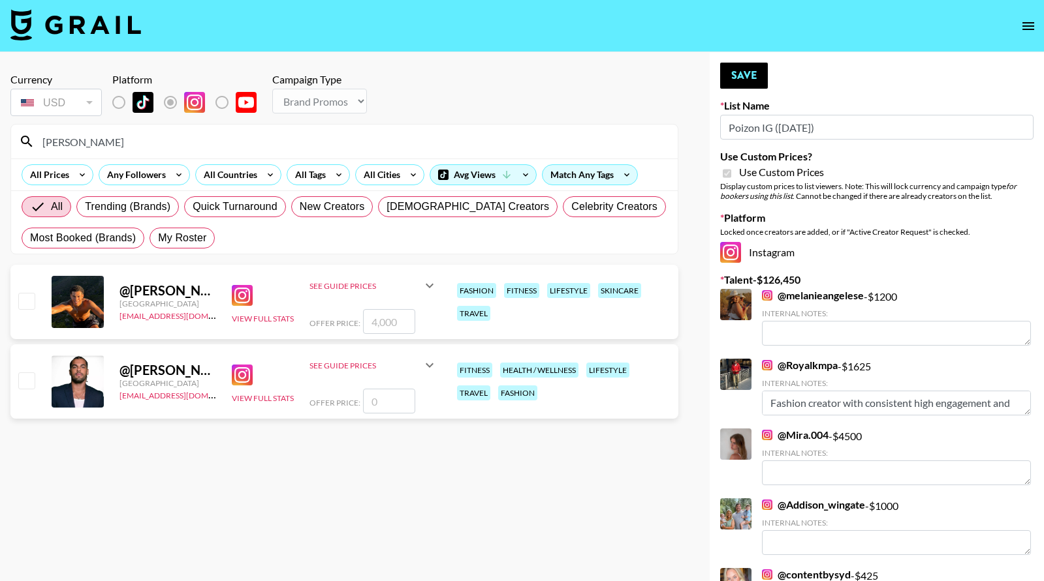
type input "[PERSON_NAME]"
click at [30, 297] on input "checkbox" at bounding box center [26, 301] width 16 height 16
checkbox input "true"
drag, startPoint x: 396, startPoint y: 322, endPoint x: 349, endPoint y: 324, distance: 47.0
click at [356, 323] on div "Offer Price: 4000" at bounding box center [373, 321] width 128 height 25
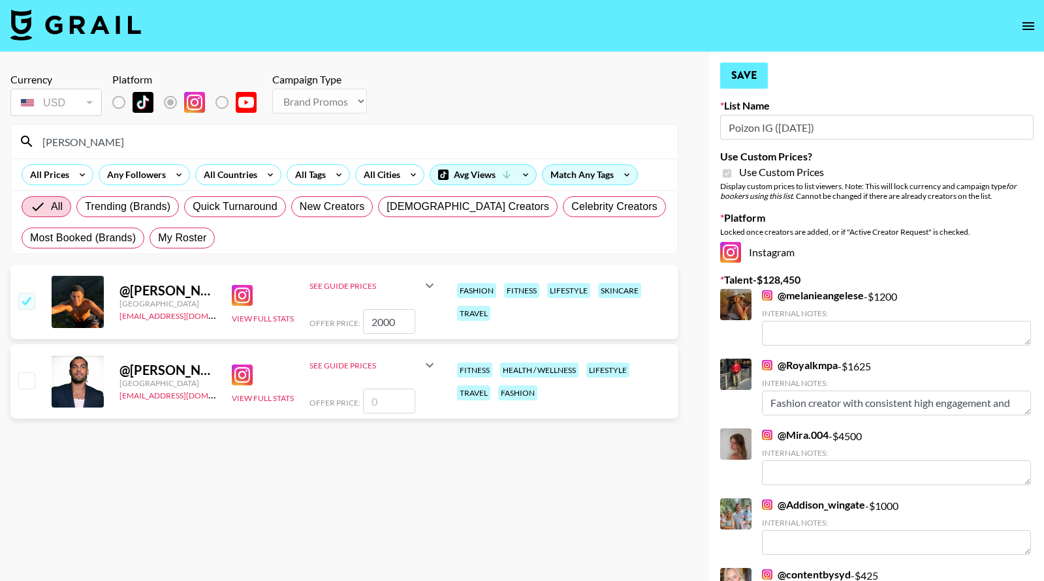
type input "2000"
click at [752, 70] on button "Save" at bounding box center [744, 76] width 48 height 26
